Goal: Task Accomplishment & Management: Complete application form

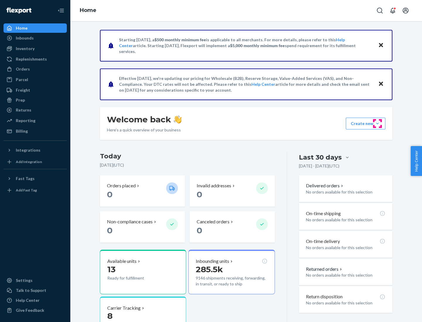
click at [377, 124] on button "Create new Create new inbound Create new order Create new product" at bounding box center [365, 124] width 40 height 12
click at [35, 38] on div "Inbounds" at bounding box center [35, 38] width 62 height 8
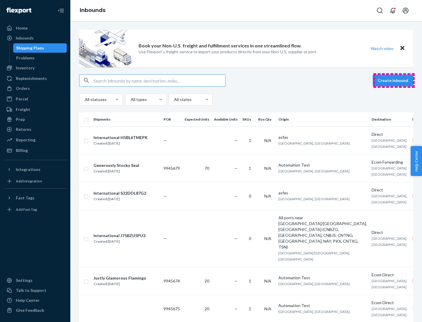
click at [394, 81] on button "Create inbound" at bounding box center [392, 81] width 40 height 12
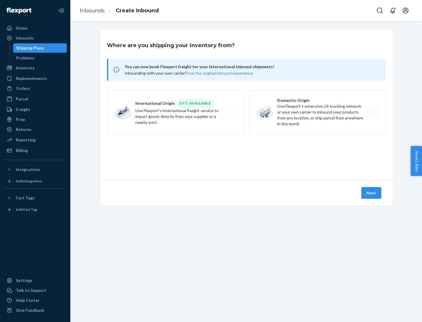
click at [317, 112] on label "Domestic Origin Use Flexport’s extensive US trucking network or your own carrie…" at bounding box center [317, 112] width 137 height 44
click at [374, 112] on input "Domestic Origin Use Flexport’s extensive US trucking network or your own carrie…" at bounding box center [376, 112] width 4 height 4
radio input "true"
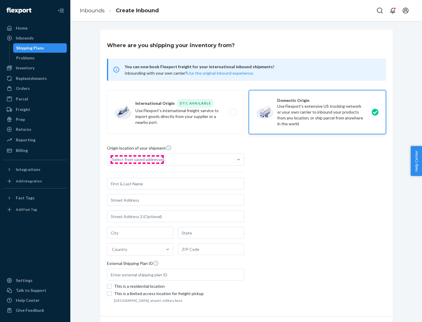
click at [137, 160] on div "Select from saved addresses" at bounding box center [138, 160] width 53 height 6
click at [112, 160] on input "Select from saved addresses" at bounding box center [112, 160] width 1 height 6
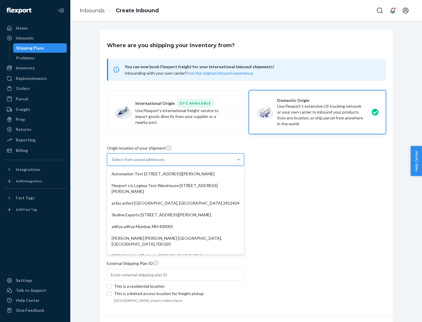
scroll to position [2, 0]
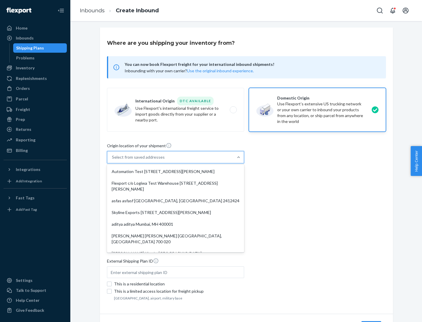
click at [175, 172] on div "Automation Test [STREET_ADDRESS][PERSON_NAME]" at bounding box center [175, 172] width 135 height 12
click at [112, 160] on input "option Automation Test [STREET_ADDRESS][PERSON_NAME]. 9 results available. Use …" at bounding box center [112, 157] width 1 height 6
type input "Automation Test"
type input "9th Floor"
type input "[GEOGRAPHIC_DATA]"
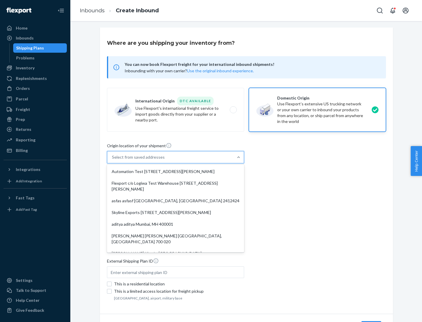
type input "CA"
type input "94104"
type input "[STREET_ADDRESS][PERSON_NAME]"
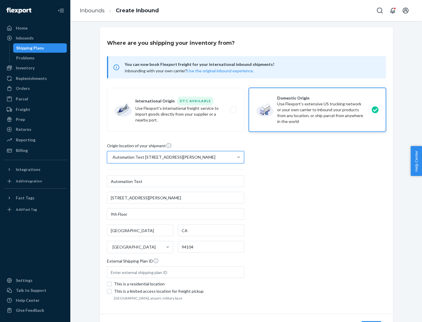
scroll to position [34, 0]
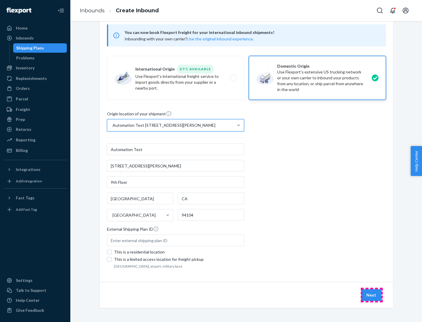
click at [371, 295] on button "Next" at bounding box center [371, 295] width 20 height 12
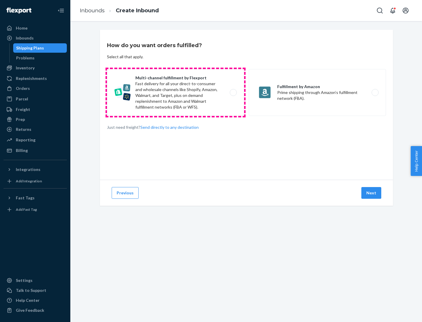
click at [175, 93] on label "Multi-channel fulfillment by Flexport Fast delivery for all your direct-to-cons…" at bounding box center [175, 92] width 137 height 47
click at [233, 93] on input "Multi-channel fulfillment by Flexport Fast delivery for all your direct-to-cons…" at bounding box center [235, 93] width 4 height 4
radio input "true"
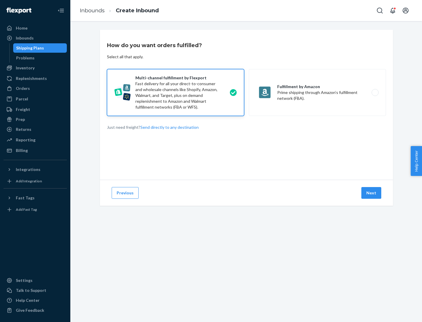
click at [371, 193] on button "Next" at bounding box center [371, 193] width 20 height 12
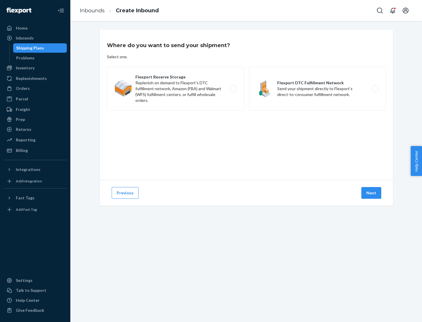
click at [317, 89] on label "Flexport DTC Fulfillment Network Send your shipment directly to Flexport's dire…" at bounding box center [317, 89] width 137 height 44
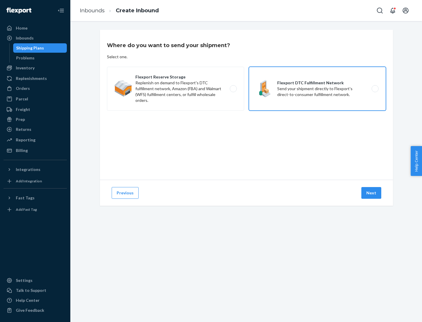
click at [374, 89] on input "Flexport DTC Fulfillment Network Send your shipment directly to Flexport's dire…" at bounding box center [376, 89] width 4 height 4
radio input "true"
click at [371, 193] on button "Next" at bounding box center [371, 193] width 20 height 12
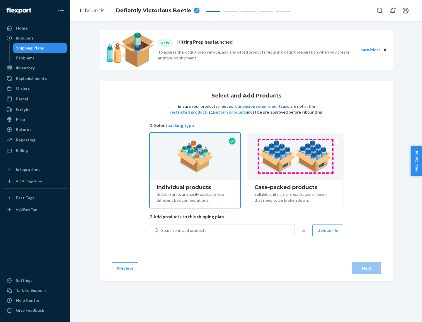
click at [295, 156] on img at bounding box center [295, 156] width 73 height 32
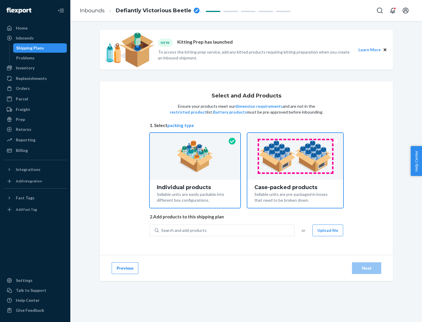
click at [295, 137] on input "Case-packed products Sellable units are pre-packaged in boxes that need to be b…" at bounding box center [295, 135] width 4 height 4
radio input "true"
radio input "false"
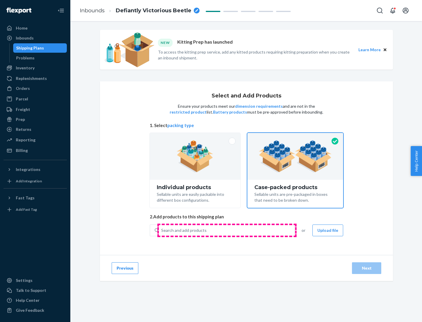
click at [227, 230] on div "Search and add products" at bounding box center [226, 230] width 135 height 11
click at [162, 230] on input "Search and add products" at bounding box center [161, 230] width 1 height 6
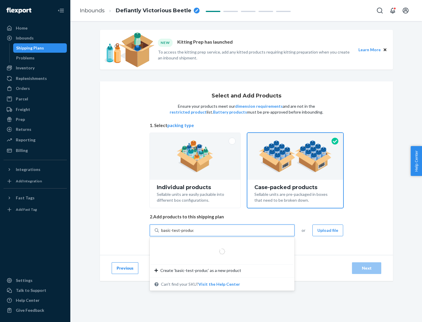
type input "basic-test-product-1"
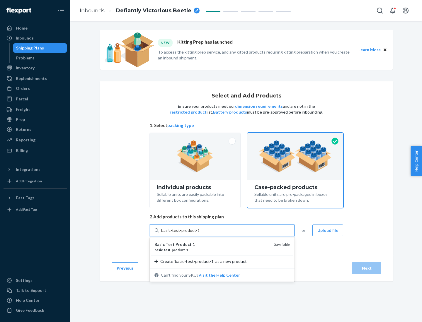
click at [212, 250] on div "basic - test - product - 1" at bounding box center [211, 249] width 114 height 5
click at [199, 233] on input "basic-test-product-1" at bounding box center [179, 230] width 37 height 6
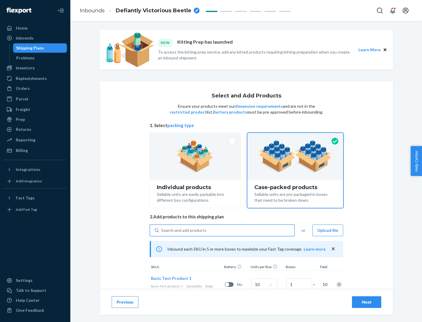
scroll to position [21, 0]
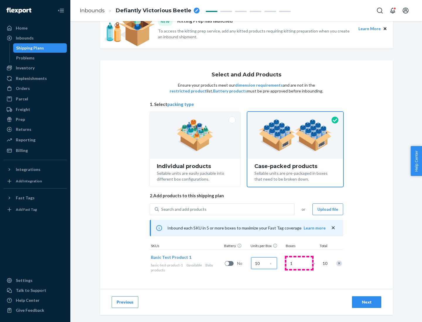
type input "10"
type input "7"
click at [366, 302] on div "Next" at bounding box center [366, 302] width 19 height 6
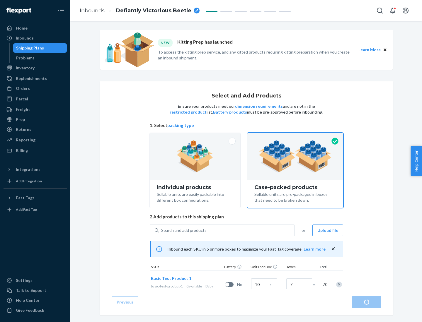
radio input "true"
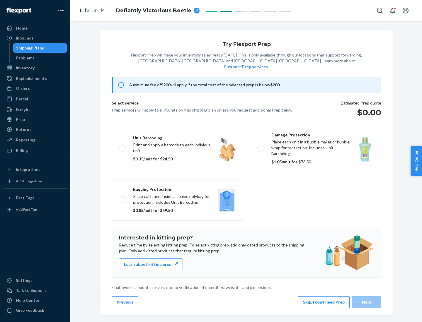
scroll to position [1, 0]
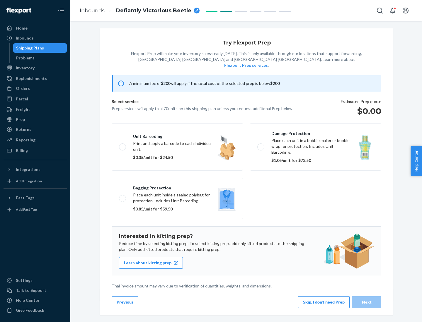
click at [177, 187] on label "Bagging protection Place each unit inside a sealed polybag for protection. Incl…" at bounding box center [177, 199] width 131 height 42
click at [123, 196] on input "Bagging protection Place each unit inside a sealed polybag for protection. Incl…" at bounding box center [121, 198] width 4 height 4
checkbox input "true"
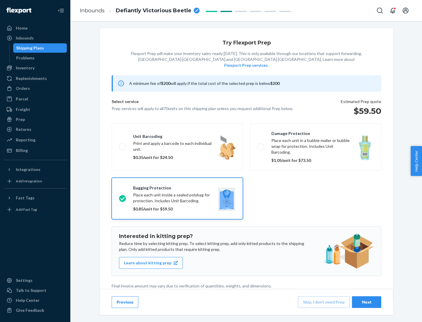
click at [366, 302] on div "Next" at bounding box center [366, 302] width 19 height 6
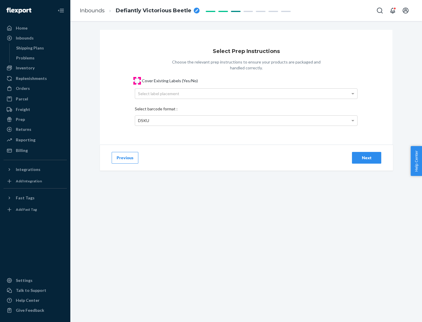
click at [137, 81] on input "Cover Existing Labels (Yes/No)" at bounding box center [137, 80] width 5 height 5
checkbox input "true"
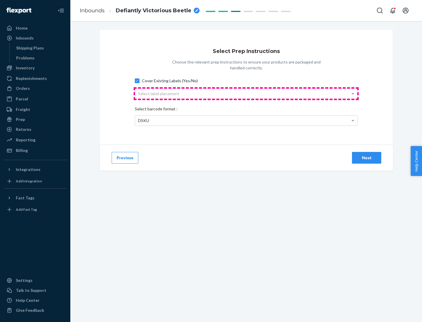
click at [246, 93] on div "Select label placement" at bounding box center [246, 94] width 222 height 10
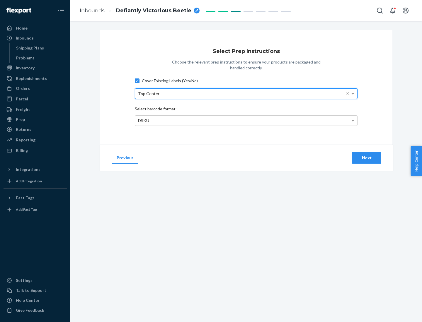
click at [246, 120] on div "DSKU" at bounding box center [246, 121] width 222 height 10
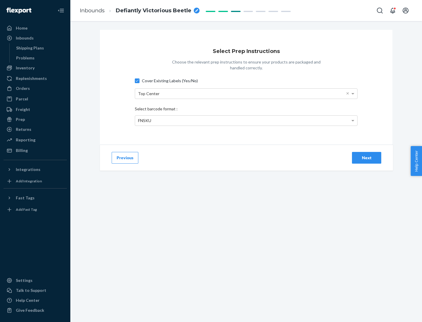
click at [366, 158] on div "Next" at bounding box center [366, 158] width 19 height 6
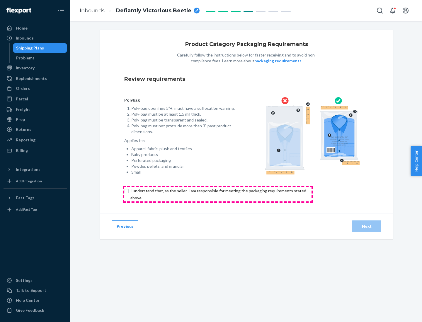
click at [218, 194] on input "checkbox" at bounding box center [221, 194] width 195 height 14
checkbox input "true"
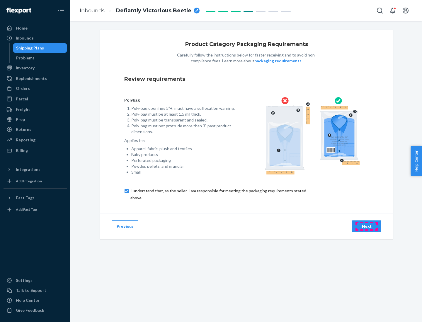
click at [366, 226] on div "Next" at bounding box center [366, 226] width 19 height 6
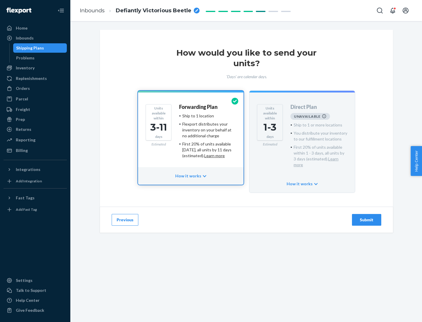
click at [199, 107] on h4 "Forwarding Plan" at bounding box center [198, 107] width 38 height 6
click at [366, 217] on div "Submit" at bounding box center [366, 220] width 19 height 6
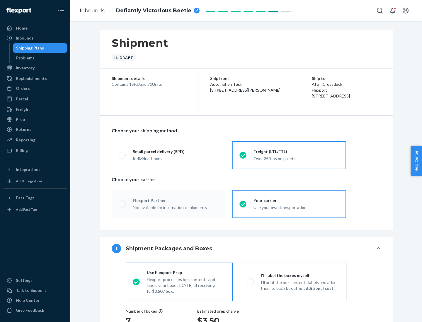
radio input "true"
radio input "false"
radio input "true"
radio input "false"
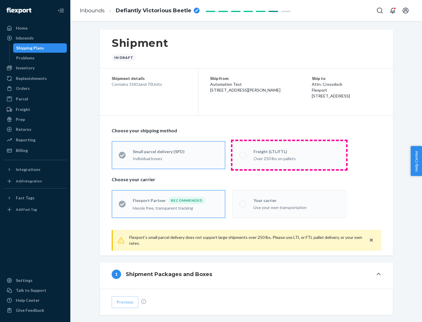
click at [289, 155] on div "Over 250 lbs on pallets" at bounding box center [295, 158] width 85 height 7
click at [243, 155] on input "Freight (LTL/FTL) Over 250 lbs on pallets" at bounding box center [241, 155] width 4 height 4
radio input "true"
radio input "false"
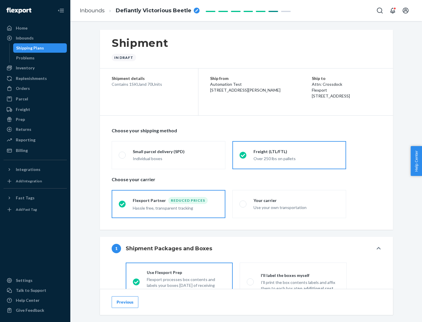
scroll to position [32, 0]
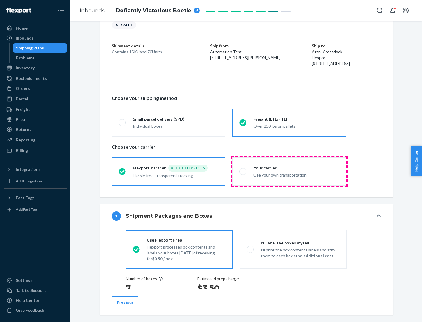
click at [289, 171] on div "Use your own transportation" at bounding box center [295, 174] width 85 height 7
click at [243, 171] on input "Your carrier Use your own transportation" at bounding box center [241, 172] width 4 height 4
radio input "true"
radio input "false"
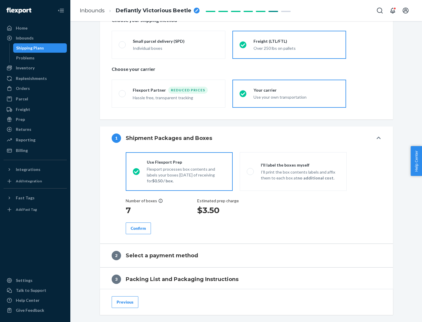
click at [293, 171] on p "I’ll print the box contents labels and affix them to each box at no additional …" at bounding box center [300, 175] width 79 height 12
click at [250, 171] on input "I'll label the boxes myself I’ll print the box contents labels and affix them t…" at bounding box center [249, 172] width 4 height 4
radio input "true"
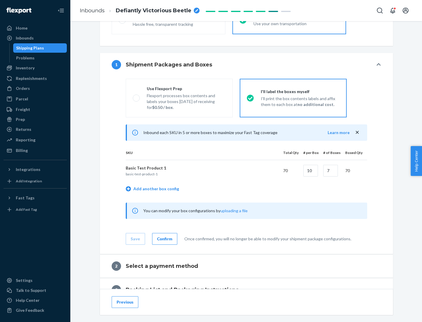
scroll to position [101, 0]
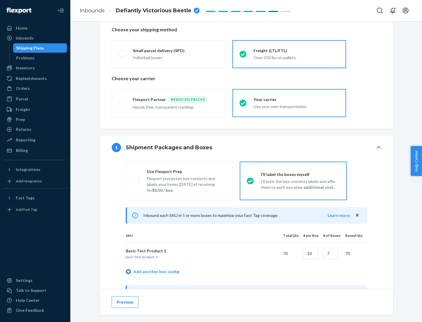
click at [186, 171] on div "Use Flexport Prep" at bounding box center [186, 172] width 79 height 6
click at [136, 179] on input "Use Flexport Prep Flexport processes box contents and labels your boxes [DATE] …" at bounding box center [135, 181] width 4 height 4
radio input "true"
radio input "false"
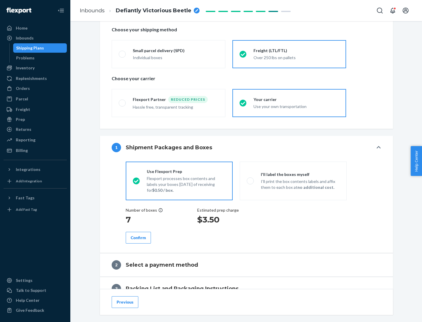
scroll to position [167, 0]
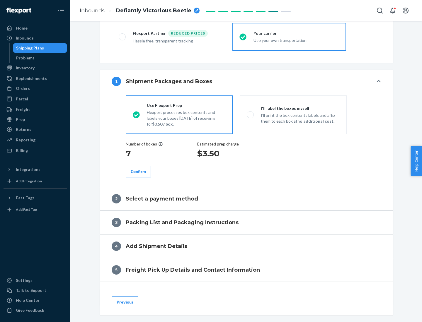
click at [138, 171] on div "Confirm" at bounding box center [138, 172] width 15 height 6
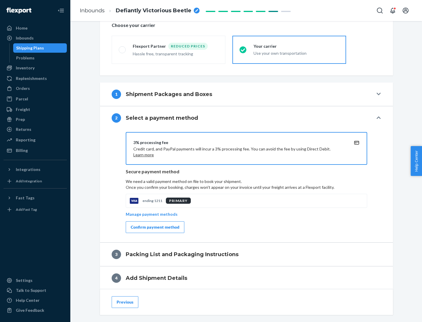
scroll to position [210, 0]
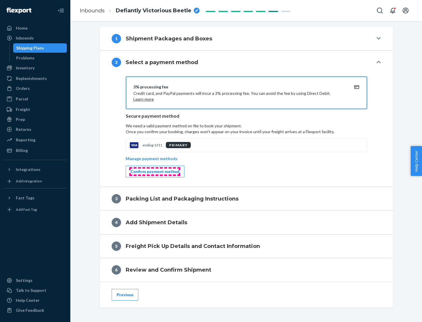
click at [154, 172] on div "Confirm payment method" at bounding box center [155, 172] width 49 height 6
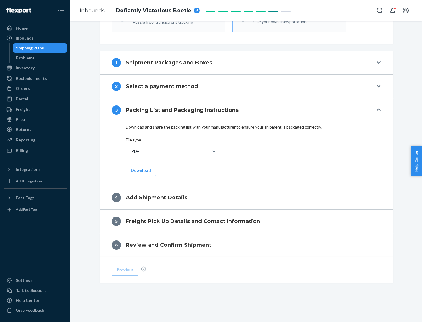
scroll to position [185, 0]
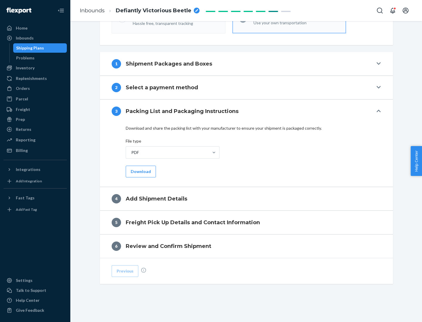
click at [140, 171] on button "Download" at bounding box center [141, 172] width 30 height 12
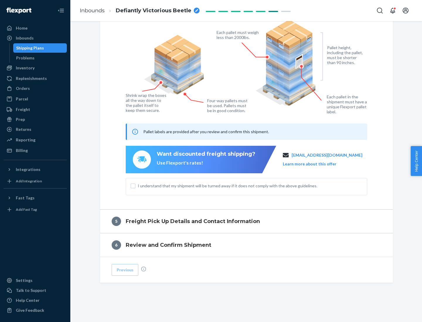
click at [246, 186] on span "I understand that my shipment will be turned away if it does not comply with th…" at bounding box center [250, 186] width 224 height 6
click at [135, 186] on input "I understand that my shipment will be turned away if it does not comply with th…" at bounding box center [133, 186] width 5 height 5
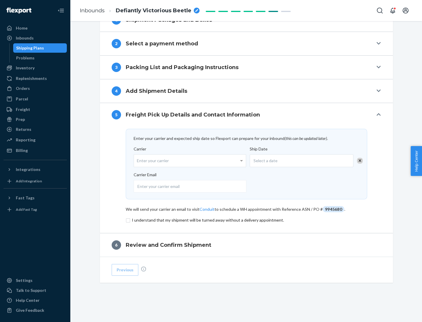
scroll to position [229, 0]
click at [246, 220] on input "checkbox" at bounding box center [246, 220] width 241 height 7
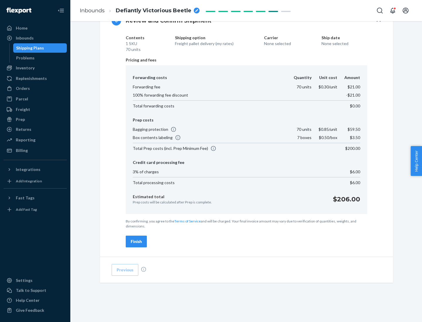
click at [136, 242] on div "Finish" at bounding box center [136, 242] width 11 height 6
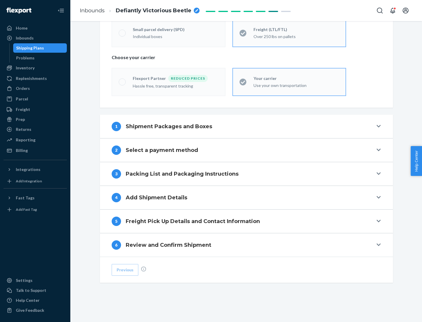
scroll to position [122, 0]
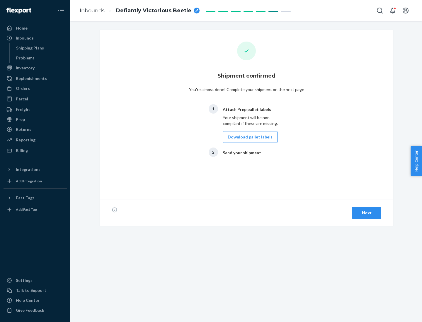
click at [248, 137] on button "Download pallet labels" at bounding box center [250, 137] width 55 height 12
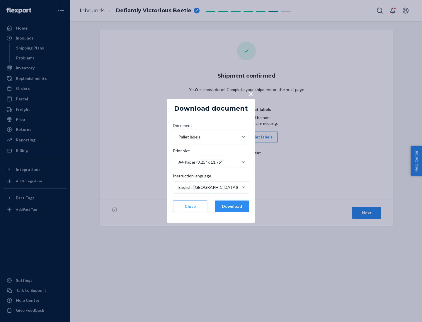
click at [232, 206] on button "Download" at bounding box center [232, 207] width 34 height 12
click at [250, 93] on span "×" at bounding box center [250, 94] width 5 height 10
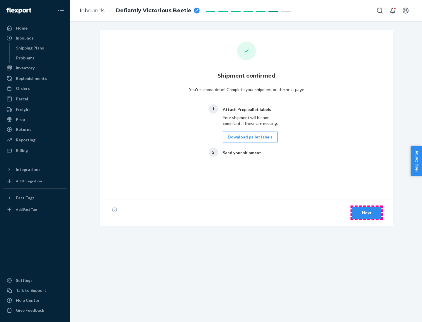
click at [366, 213] on div "Next" at bounding box center [366, 213] width 19 height 6
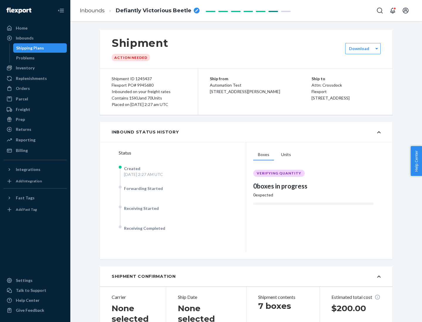
scroll to position [126, 0]
